Goal: Information Seeking & Learning: Learn about a topic

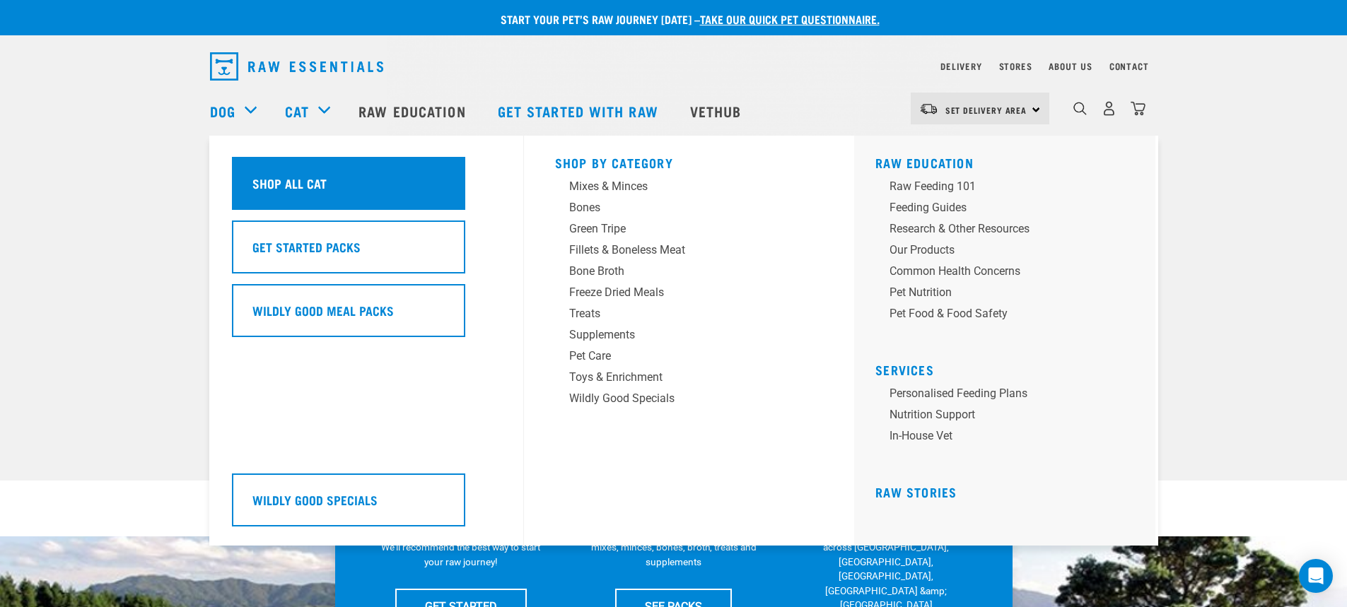
click at [284, 175] on h5 "Shop All Cat" at bounding box center [289, 183] width 74 height 18
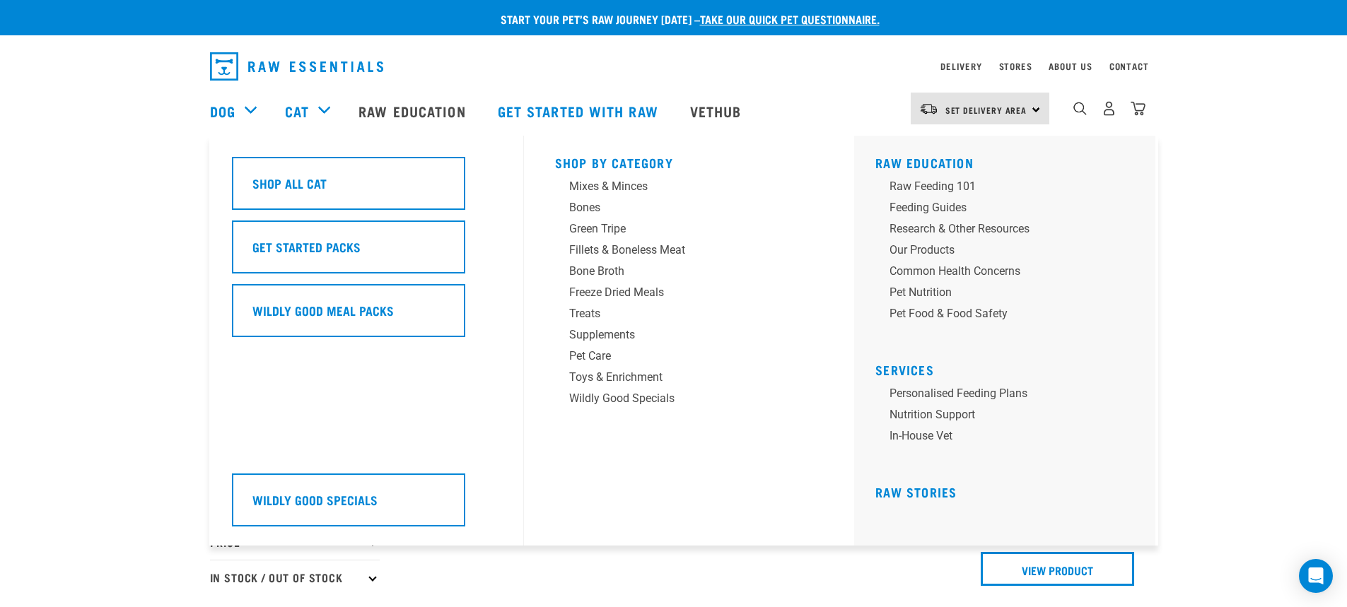
click at [320, 109] on div "Cat" at bounding box center [314, 111] width 59 height 57
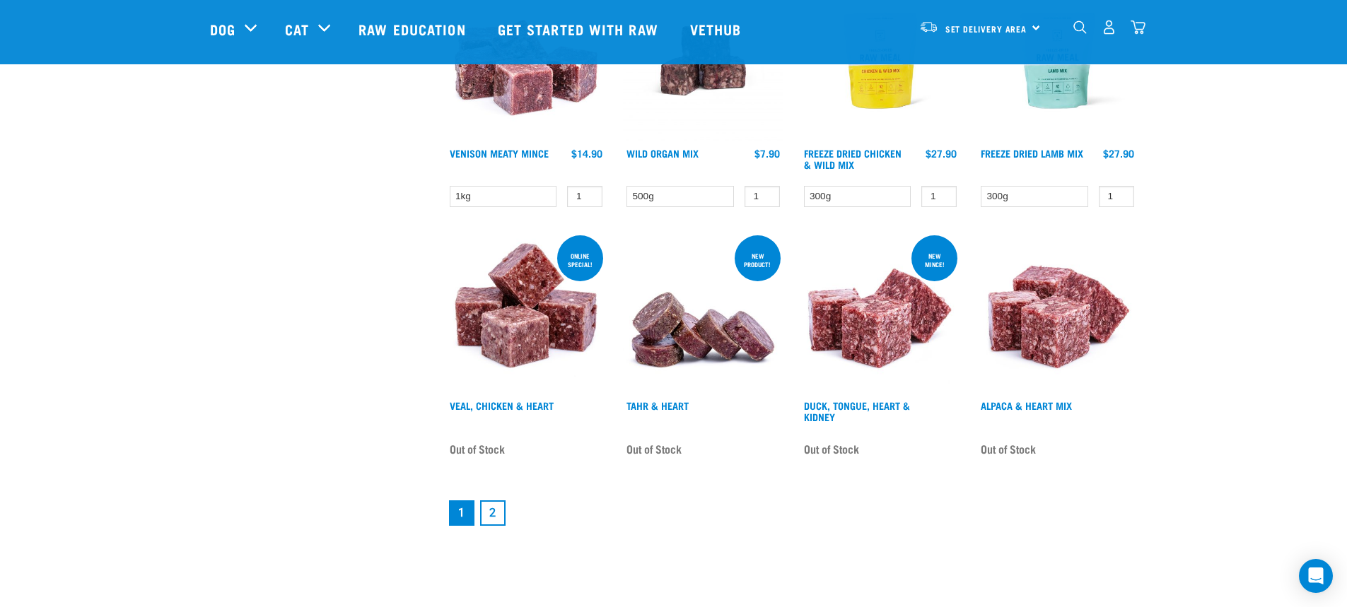
scroll to position [1768, 0]
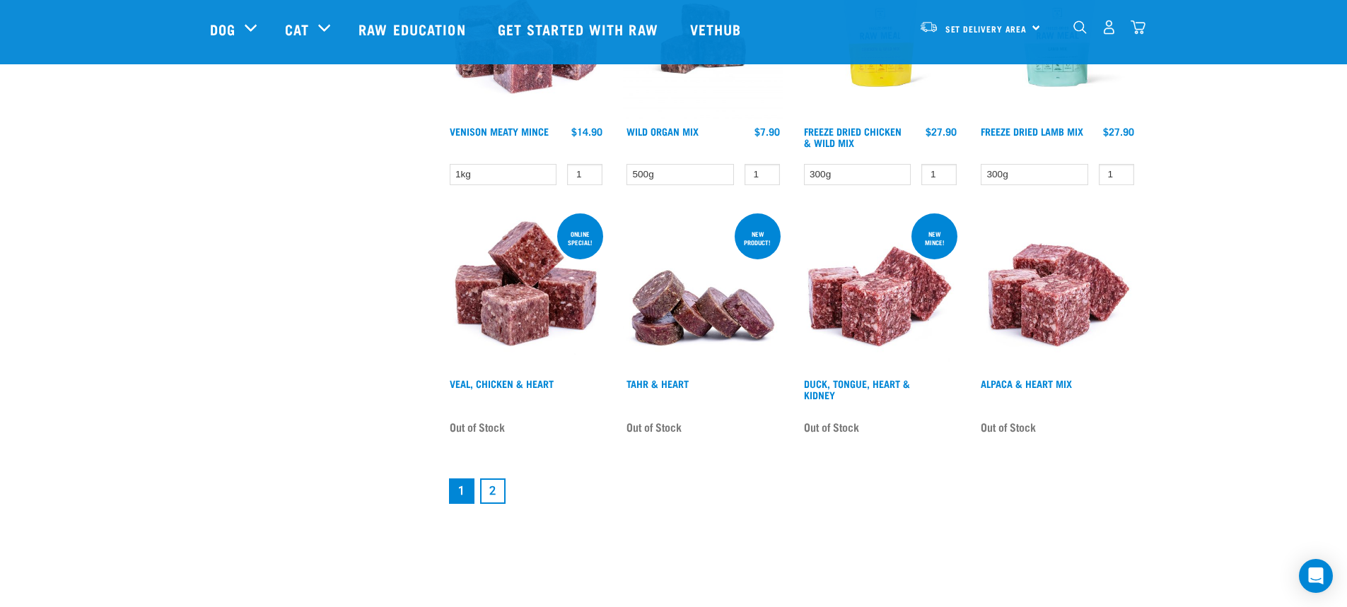
click at [496, 492] on link "2" at bounding box center [492, 491] width 25 height 25
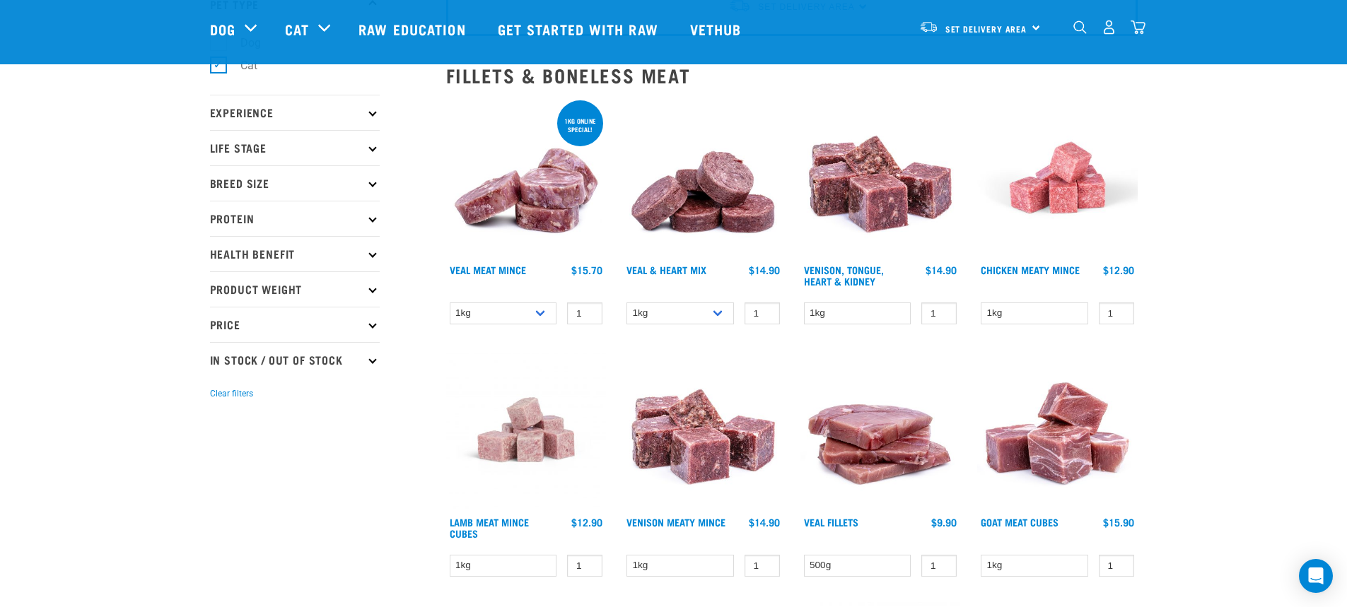
scroll to position [141, 0]
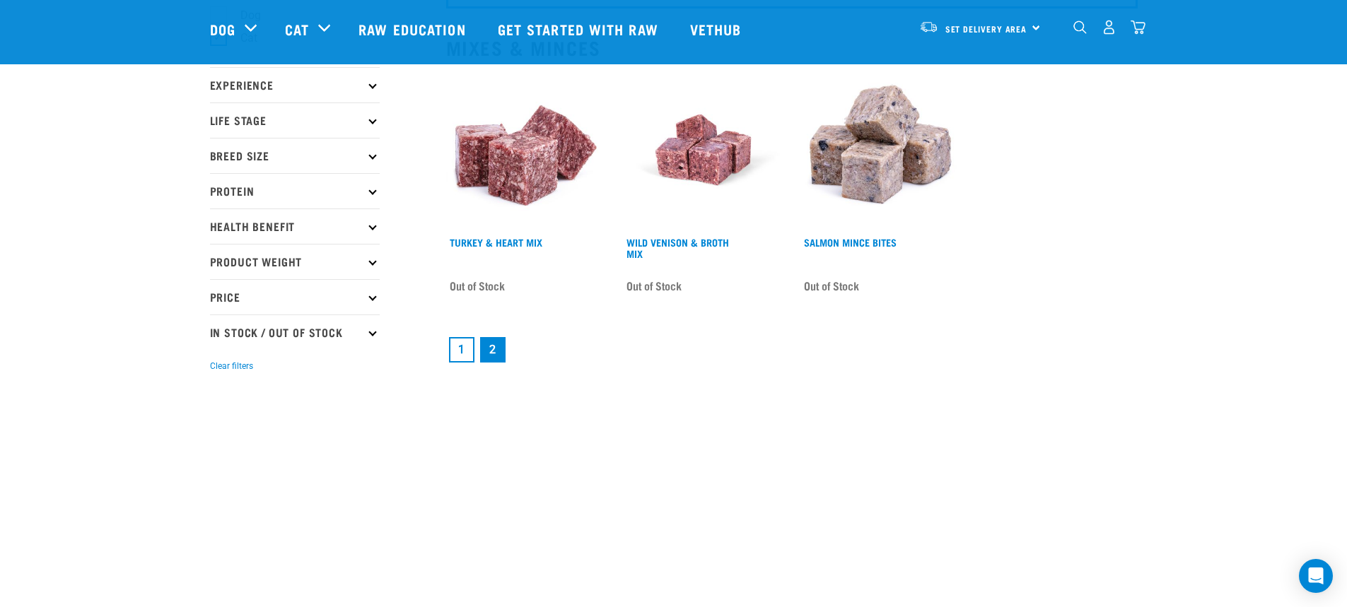
click at [460, 354] on link "1" at bounding box center [461, 349] width 25 height 25
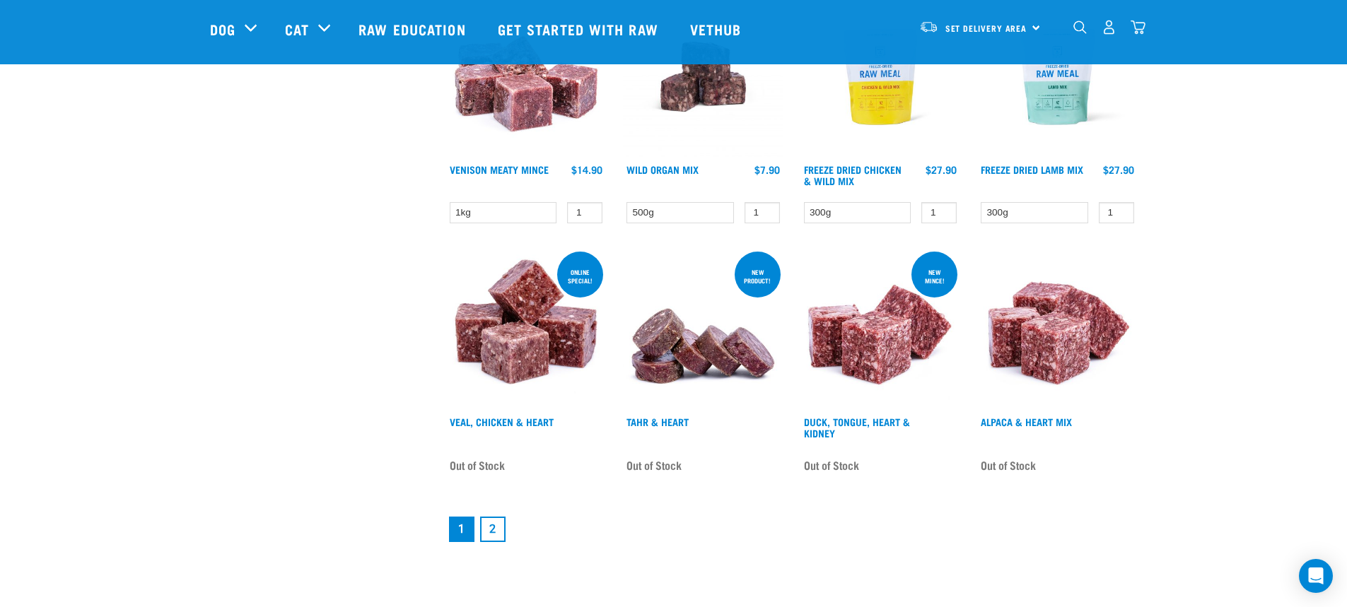
scroll to position [1742, 0]
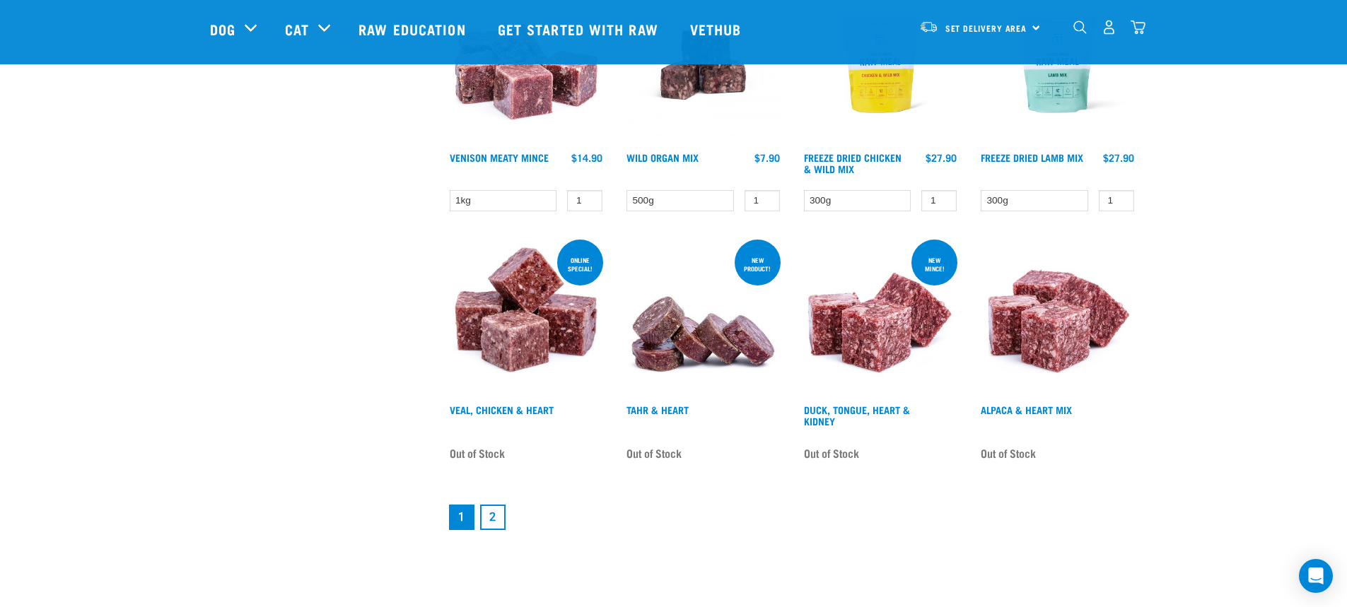
click at [493, 515] on link "2" at bounding box center [492, 517] width 25 height 25
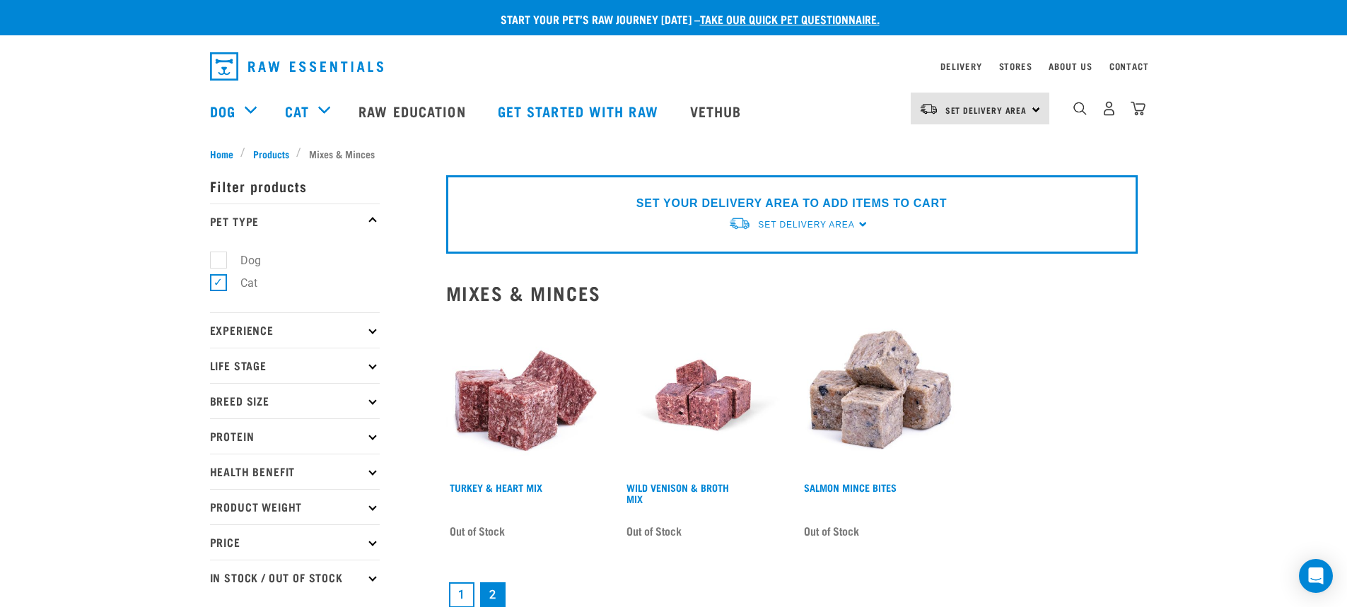
click at [456, 600] on link "1" at bounding box center [461, 595] width 25 height 25
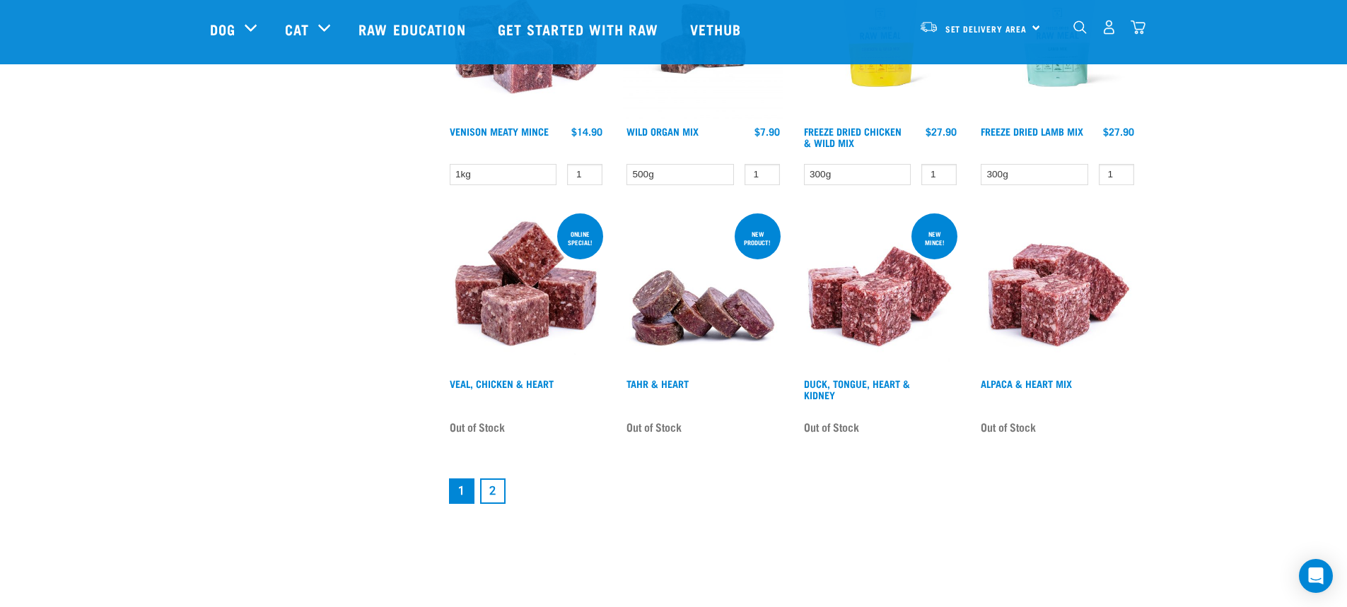
scroll to position [1839, 0]
